Goal: Information Seeking & Learning: Check status

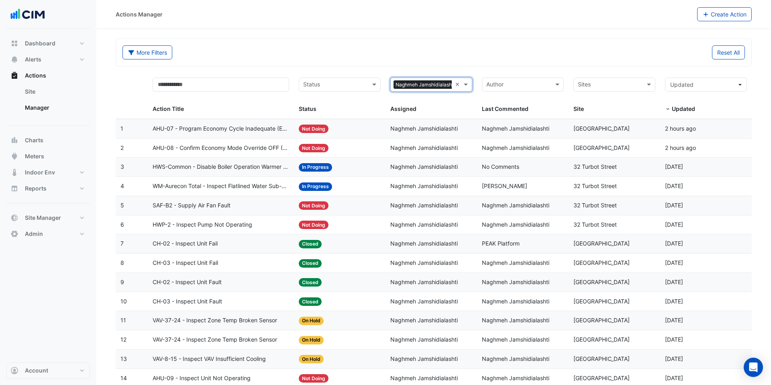
select select "***"
click at [444, 128] on span "Naghmeh Jamshidialashti" at bounding box center [423, 128] width 67 height 7
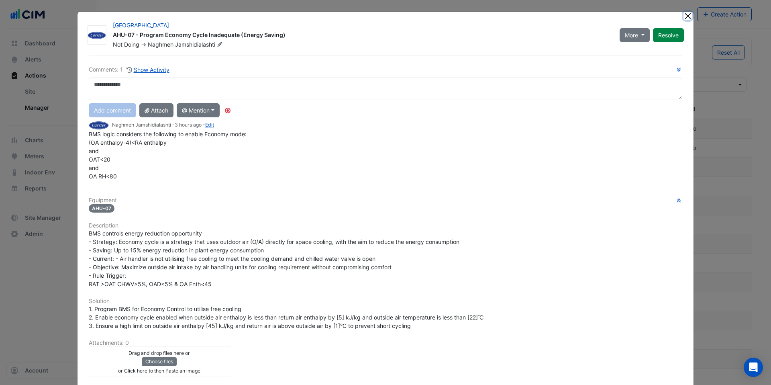
click at [686, 16] on button "Close" at bounding box center [687, 16] width 8 height 8
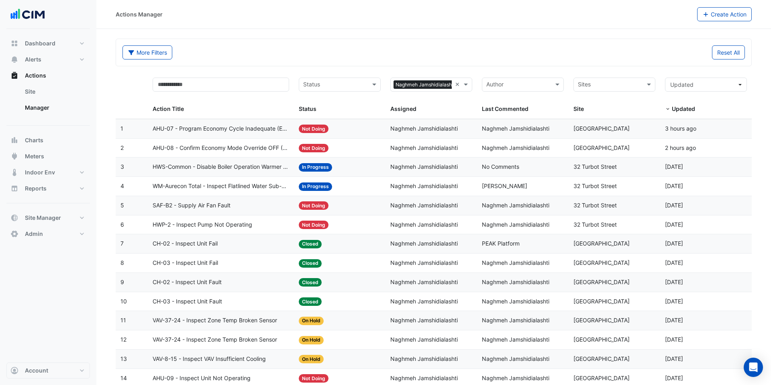
click at [525, 148] on span "Naghmeh Jamshidialashti" at bounding box center [515, 147] width 67 height 7
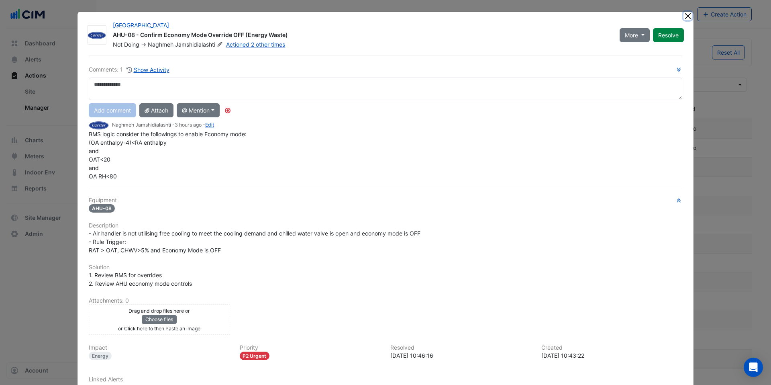
click at [687, 15] on button "Close" at bounding box center [687, 16] width 8 height 8
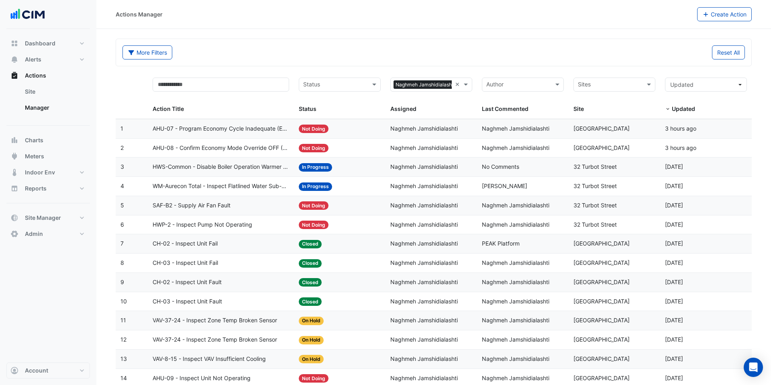
click at [420, 169] on span "Naghmeh Jamshidialashti" at bounding box center [423, 166] width 67 height 7
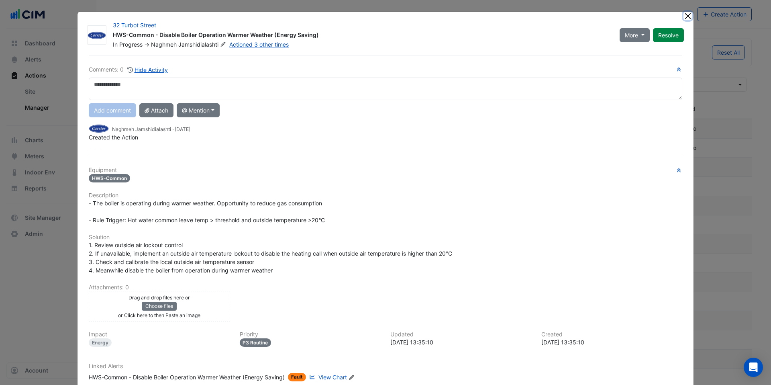
click at [688, 16] on button "Close" at bounding box center [687, 16] width 8 height 8
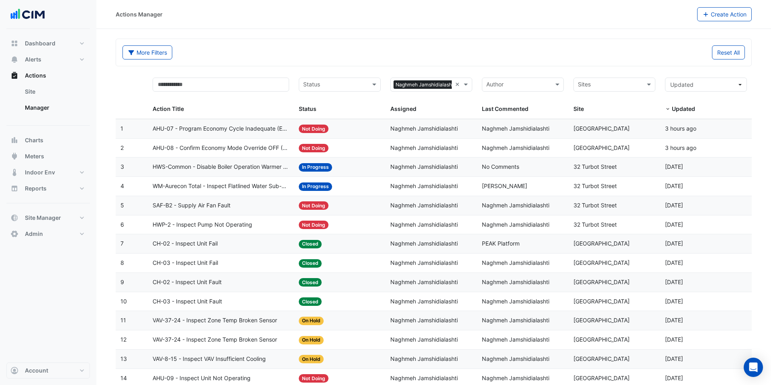
click at [235, 261] on div "CH-03 - Inspect Unit Fail" at bounding box center [221, 262] width 137 height 9
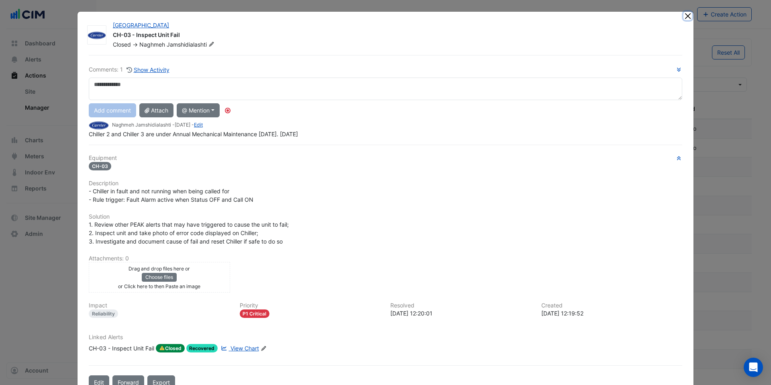
click at [685, 14] on button "Close" at bounding box center [687, 16] width 8 height 8
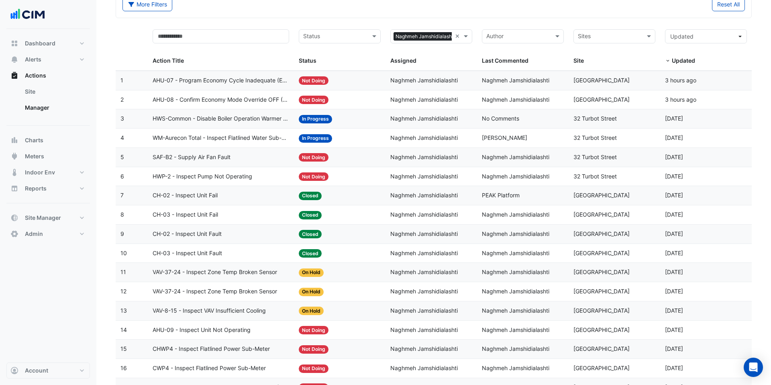
scroll to position [49, 0]
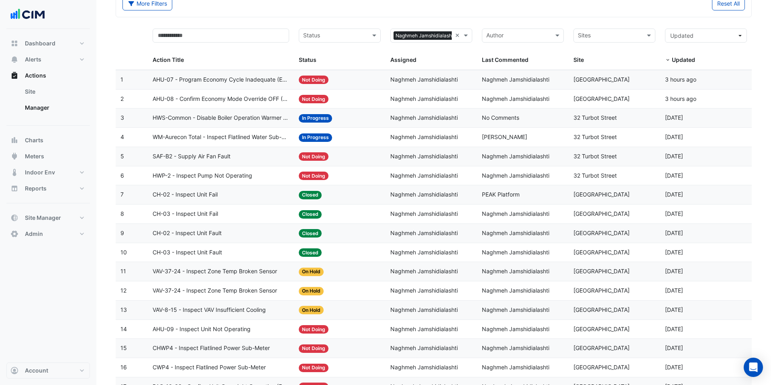
click at [249, 251] on div "CH-03 - Inspect Unit Fault" at bounding box center [221, 252] width 137 height 9
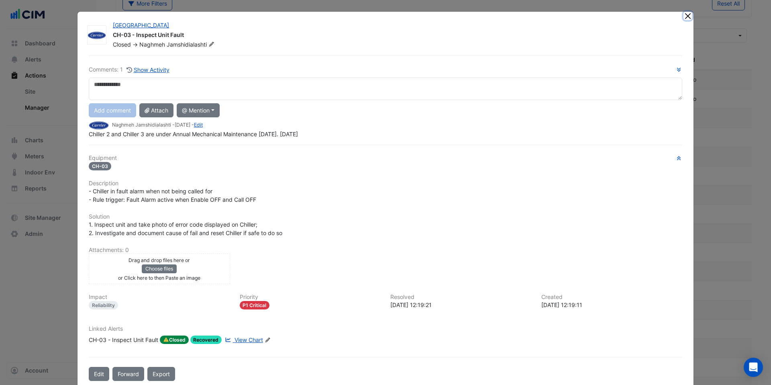
click at [689, 16] on button "Close" at bounding box center [687, 16] width 8 height 8
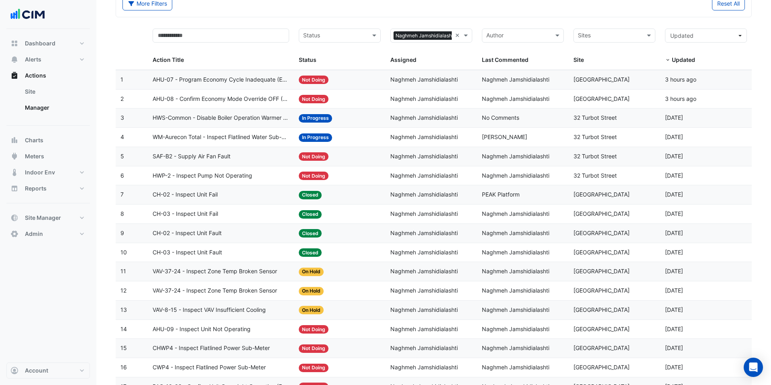
click at [262, 162] on datatable-body-cell "Action Title: SAF-B2 - Supply Air Fan Fault" at bounding box center [221, 156] width 147 height 19
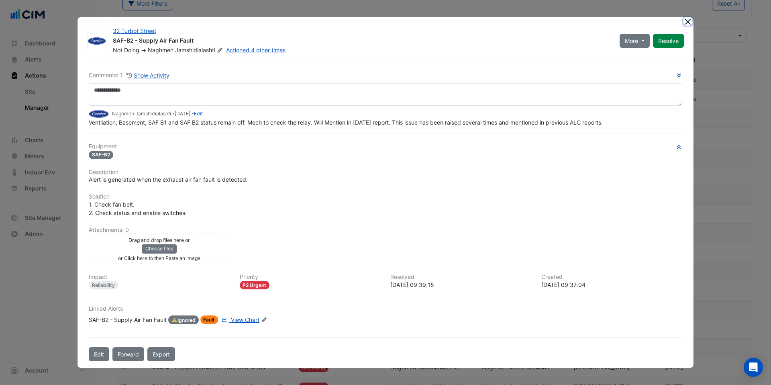
click at [688, 18] on button "Close" at bounding box center [687, 21] width 8 height 8
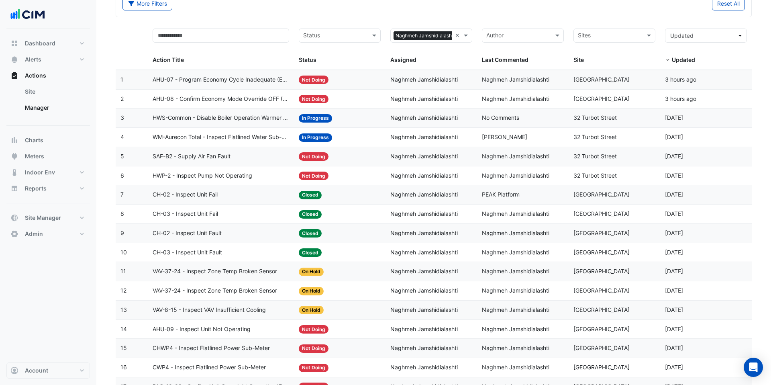
click at [614, 41] on div at bounding box center [608, 36] width 65 height 11
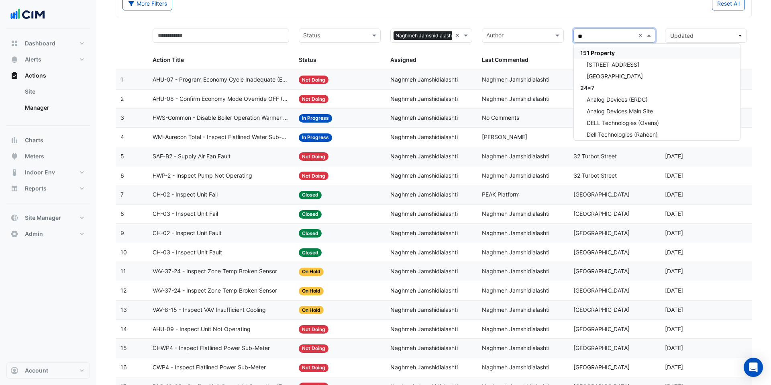
type input "***"
click at [614, 54] on div "GPT" at bounding box center [657, 53] width 166 height 12
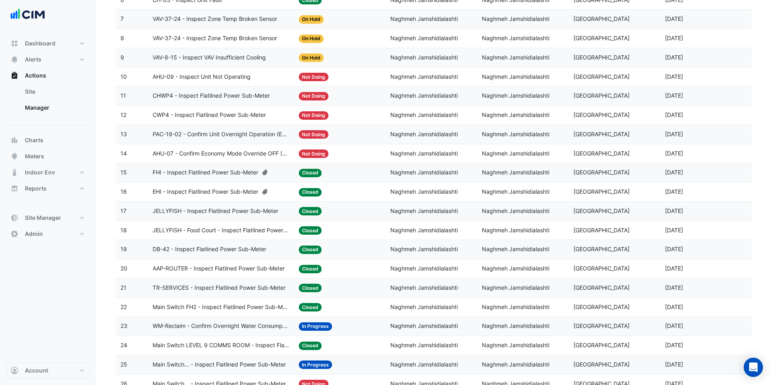
scroll to position [345, 0]
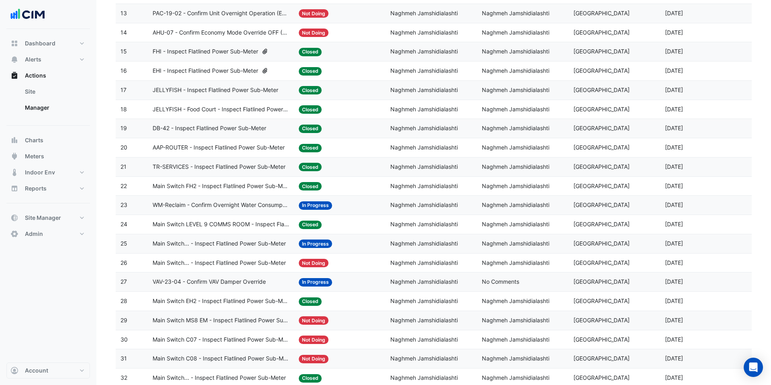
click at [246, 145] on span "AAP-ROUTER - Inspect Flatlined Power Sub-Meter" at bounding box center [219, 147] width 132 height 9
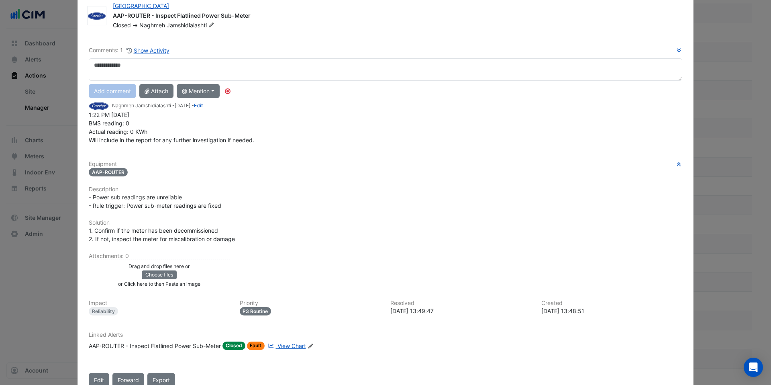
scroll to position [0, 0]
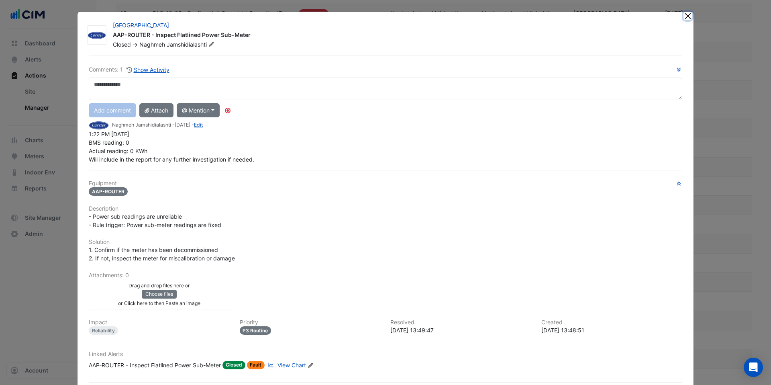
click at [685, 15] on button "Close" at bounding box center [687, 16] width 8 height 8
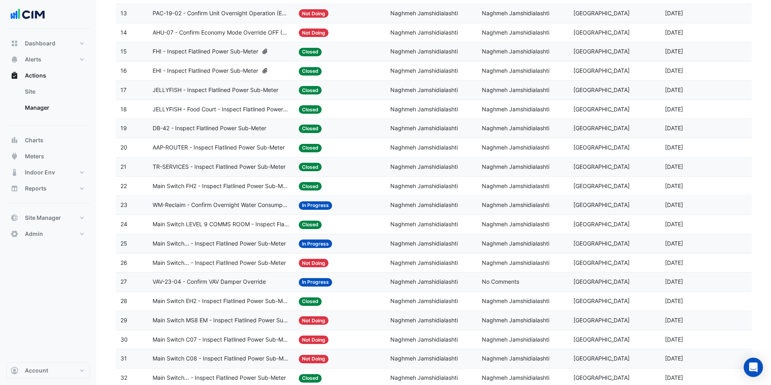
click at [252, 165] on span "TR-SERVICES - Inspect Flatlined Power Sub-Meter" at bounding box center [219, 166] width 133 height 9
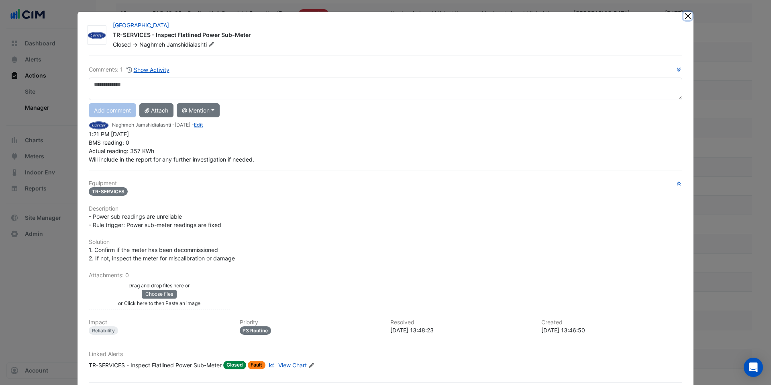
click at [686, 17] on button "Close" at bounding box center [687, 16] width 8 height 8
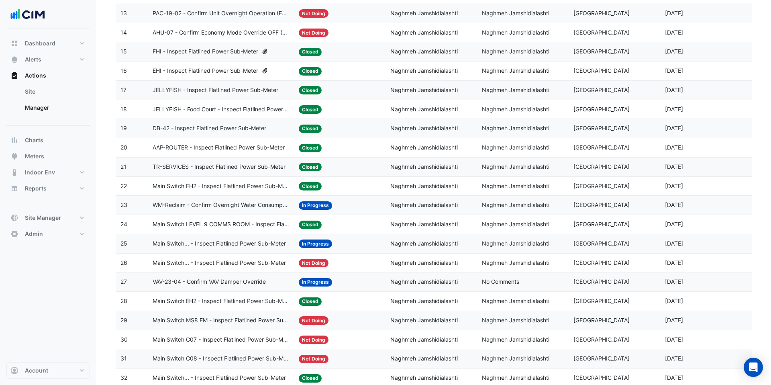
click at [218, 108] on span "JELLYFISH - Food Court - Inspect Flatlined Power Sub-Meter" at bounding box center [221, 109] width 137 height 9
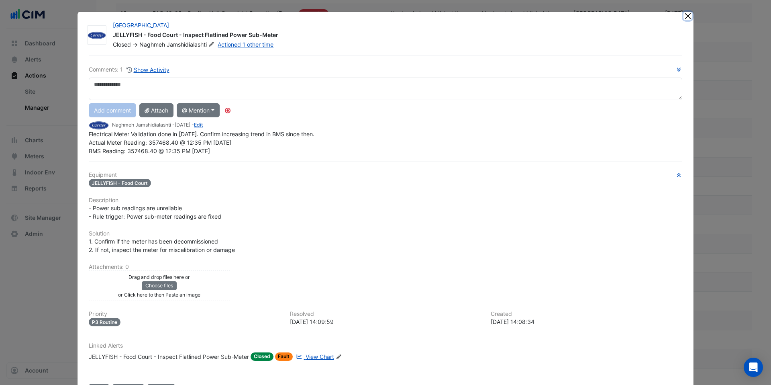
click at [686, 15] on button "Close" at bounding box center [687, 16] width 8 height 8
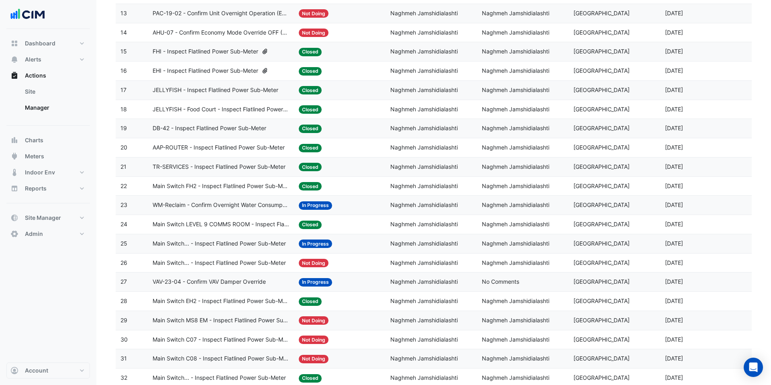
click at [244, 68] on span "EHI - Inspect Flatlined Power Sub-Meter" at bounding box center [206, 70] width 106 height 9
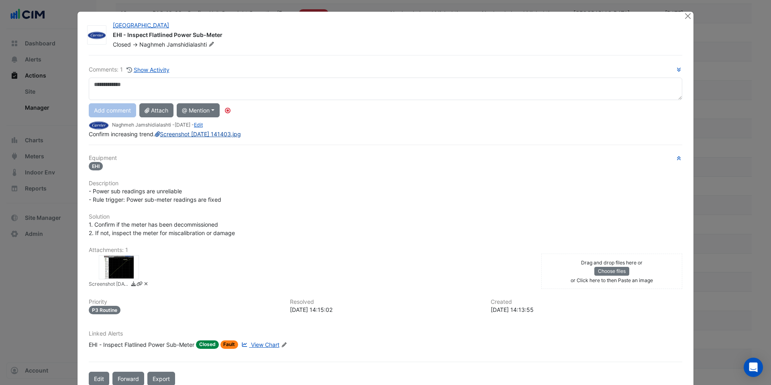
click at [185, 137] on link "Screenshot [DATE] 141403.jpg" at bounding box center [198, 133] width 86 height 7
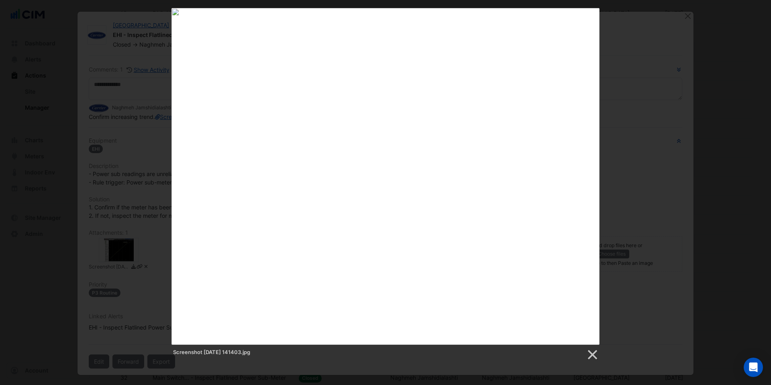
click at [626, 73] on div "Screenshot [DATE] 141403.jpg" at bounding box center [385, 184] width 771 height 352
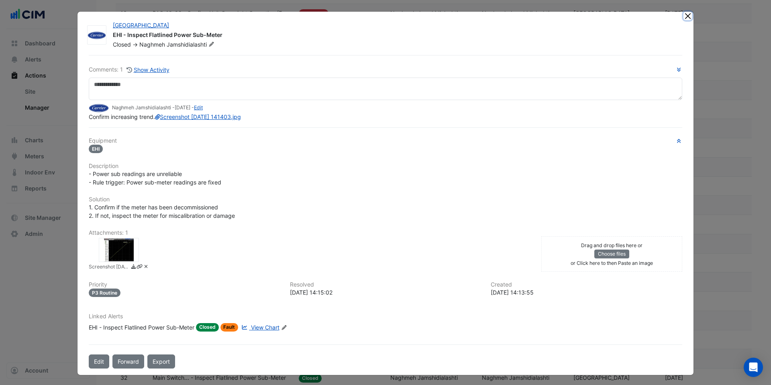
click at [684, 19] on button "Close" at bounding box center [687, 16] width 8 height 8
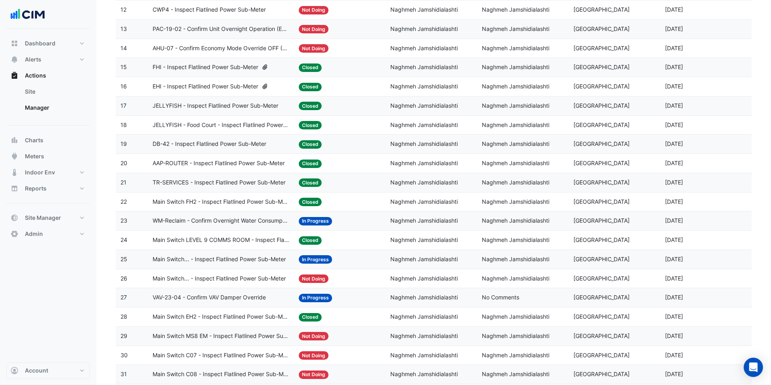
scroll to position [329, 0]
click at [256, 67] on span "FHI - Inspect Flatlined Power Sub-Meter" at bounding box center [206, 67] width 106 height 9
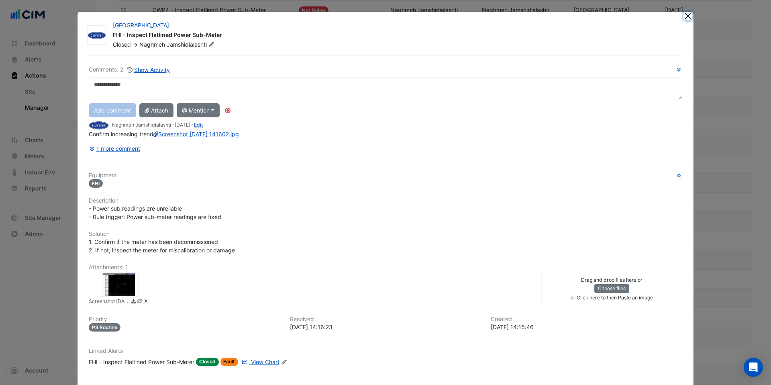
click at [688, 16] on button "Close" at bounding box center [687, 16] width 8 height 8
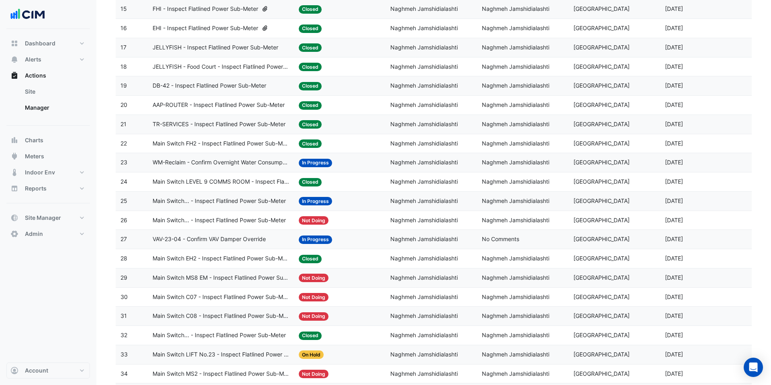
scroll to position [471, 0]
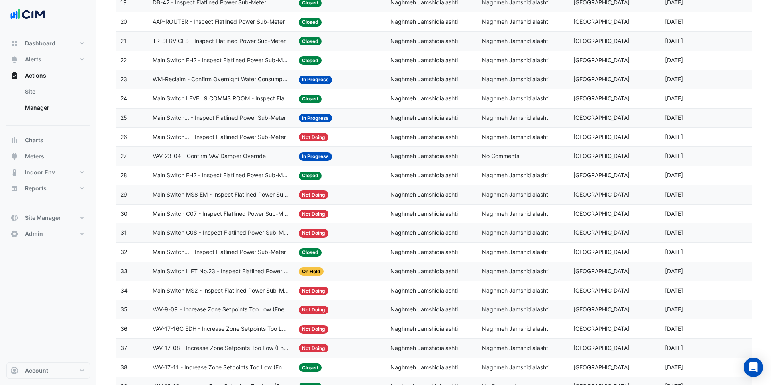
click at [240, 214] on span "Main Switch C07 - Inspect Flatlined Power Sub-Meter" at bounding box center [221, 213] width 137 height 9
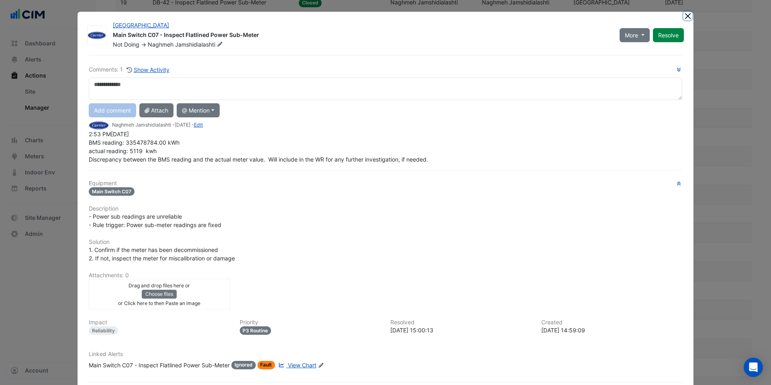
click at [687, 14] on button "Close" at bounding box center [687, 16] width 8 height 8
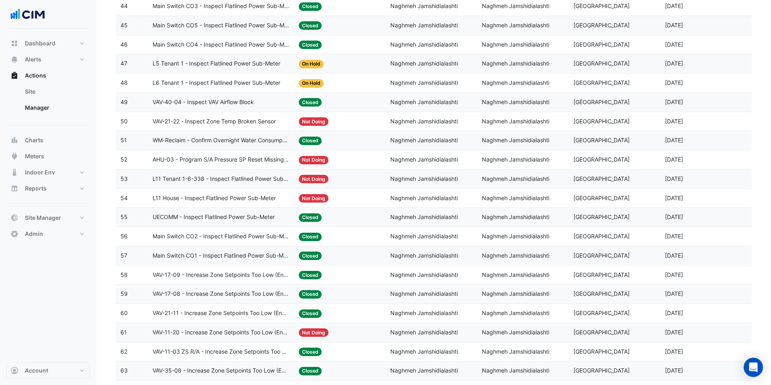
scroll to position [986, 0]
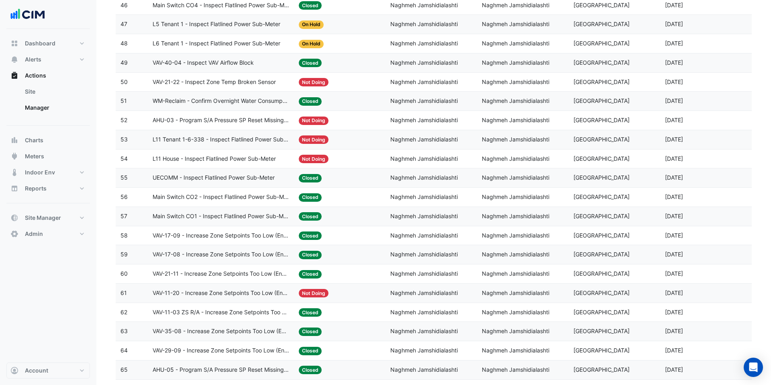
click at [260, 231] on span "VAV-17-09 - Increase Zone Setpoints Too Low (Energy Saving)" at bounding box center [221, 235] width 137 height 9
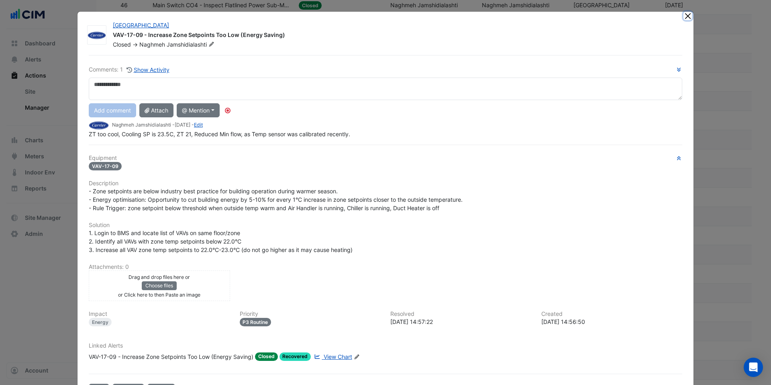
click at [684, 17] on button "Close" at bounding box center [687, 16] width 8 height 8
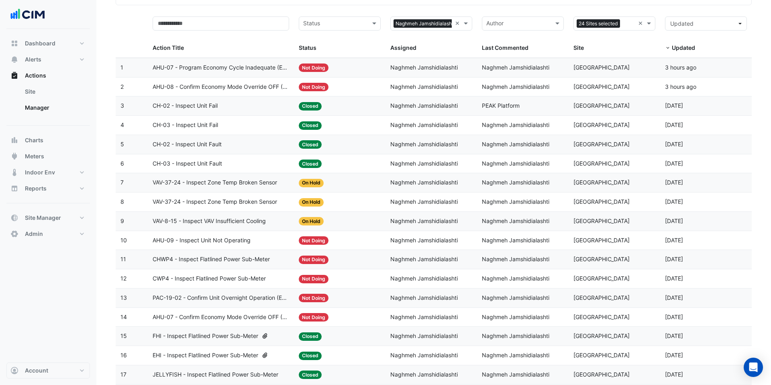
scroll to position [0, 0]
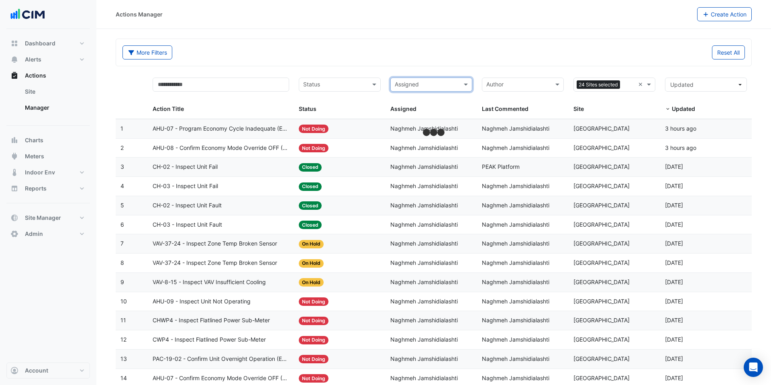
click at [421, 85] on input "text" at bounding box center [427, 85] width 64 height 9
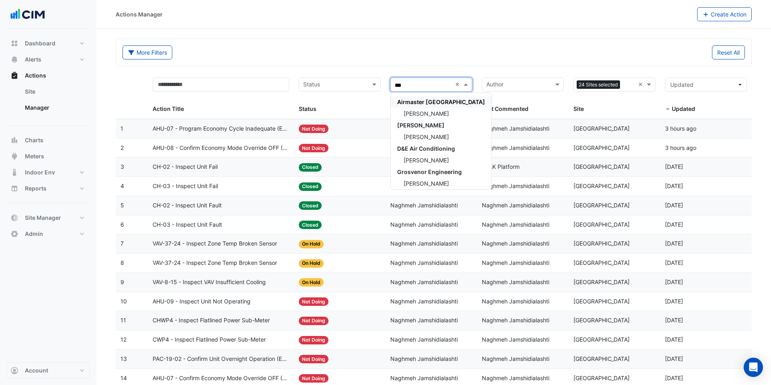
type input "****"
click at [417, 114] on span "[PERSON_NAME]" at bounding box center [425, 113] width 45 height 7
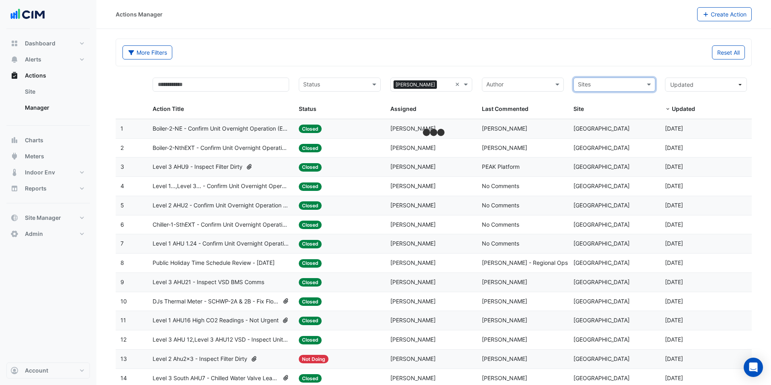
click at [603, 82] on input "text" at bounding box center [610, 85] width 64 height 9
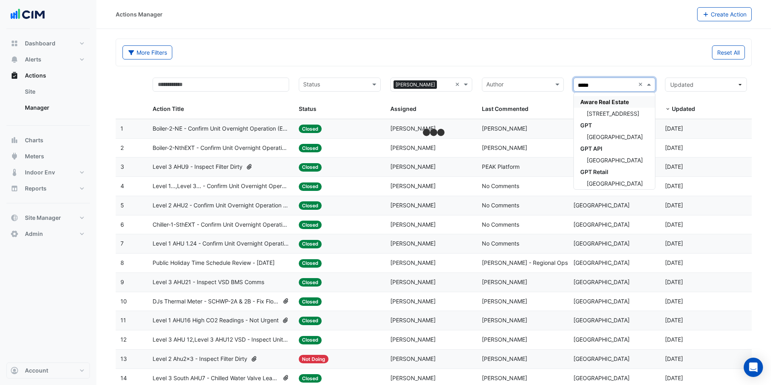
type input "******"
click at [607, 110] on span "[GEOGRAPHIC_DATA]" at bounding box center [614, 113] width 56 height 7
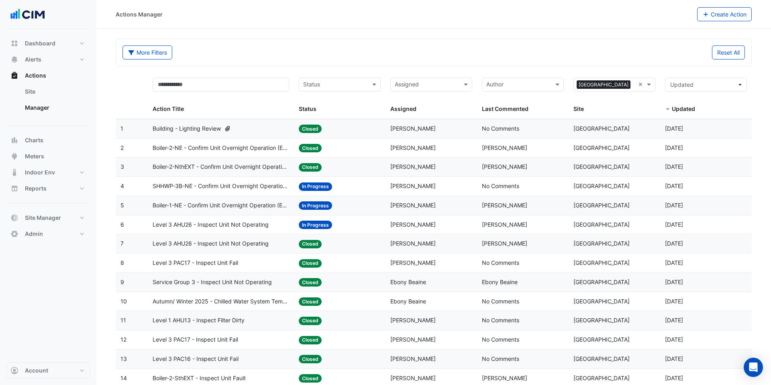
click at [523, 201] on span "[PERSON_NAME]" at bounding box center [504, 204] width 45 height 7
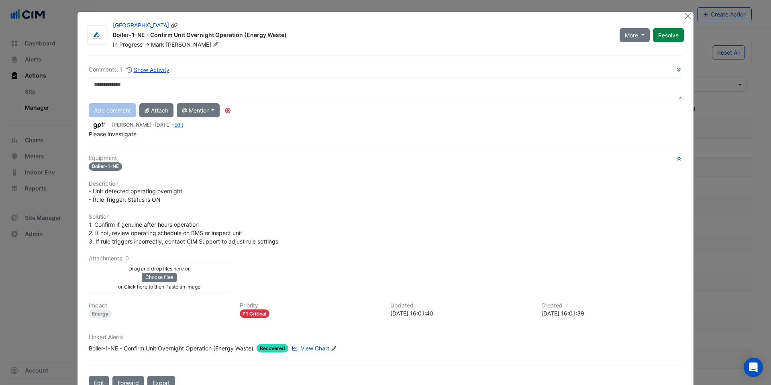
click at [213, 43] on icon at bounding box center [216, 44] width 6 height 5
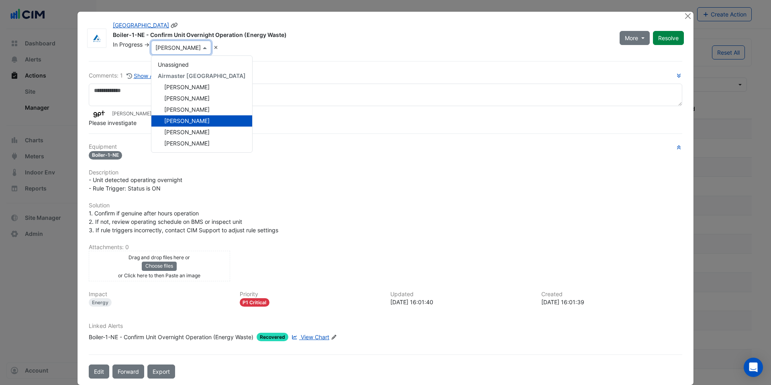
click at [191, 43] on div at bounding box center [180, 47] width 59 height 8
click at [254, 44] on div "In Progress -> × [PERSON_NAME] Unassigned Airmaster Australia [PERSON_NAME] [PE…" at bounding box center [361, 48] width 499 height 14
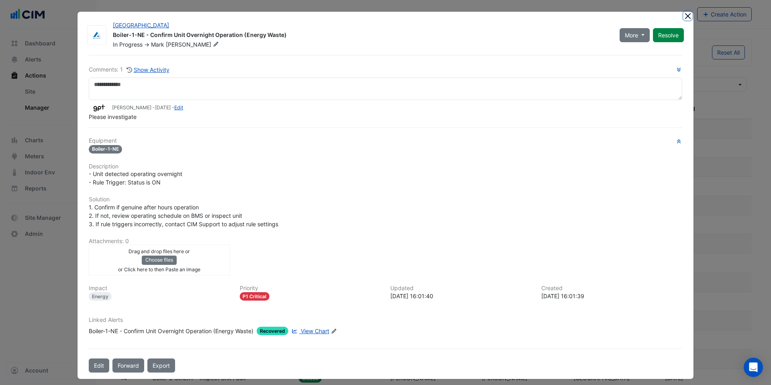
click at [688, 17] on button "Close" at bounding box center [687, 16] width 8 height 8
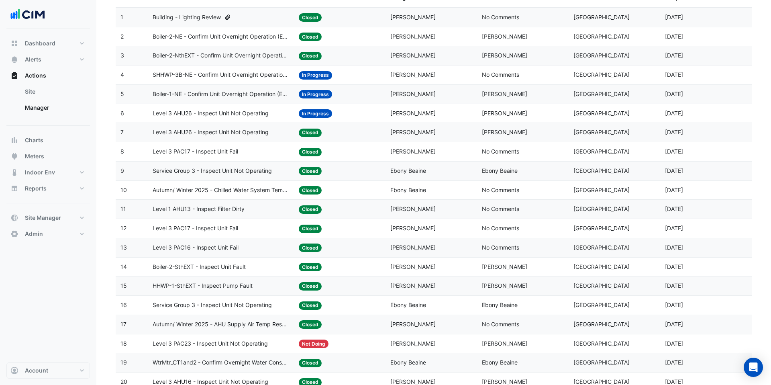
scroll to position [152, 0]
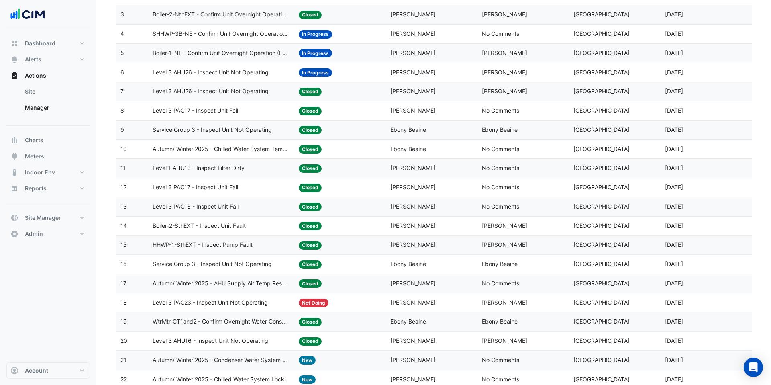
click at [436, 172] on div "Assigned: [PERSON_NAME]" at bounding box center [431, 167] width 82 height 9
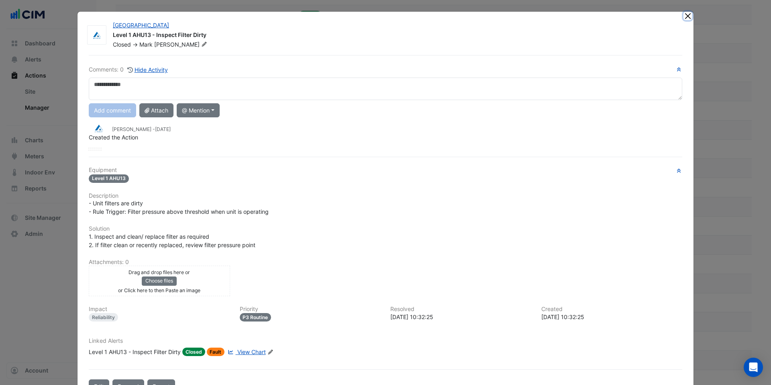
click at [689, 14] on button "Close" at bounding box center [687, 16] width 8 height 8
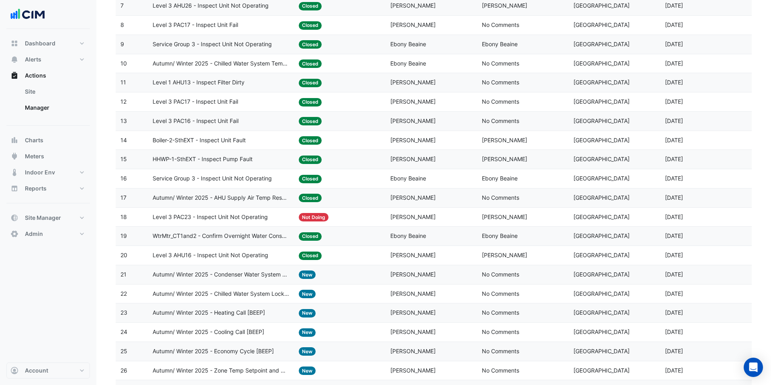
scroll to position [0, 0]
